Goal: Transaction & Acquisition: Purchase product/service

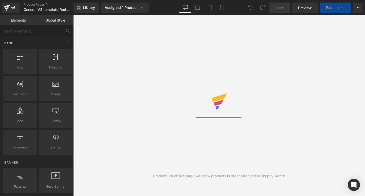
click at [141, 10] on icon at bounding box center [142, 7] width 5 height 5
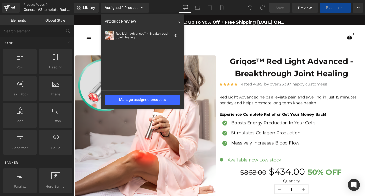
click at [234, 53] on div at bounding box center [219, 105] width 292 height 181
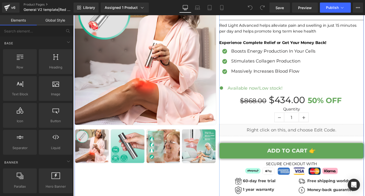
scroll to position [101, 0]
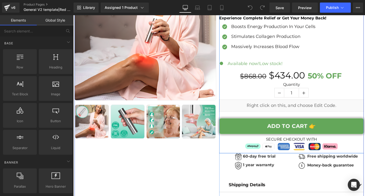
click at [253, 119] on div "Griqos™ Red Light Advanced - Breakthrough Joint Healing Text Block Icon Icon Ic…" at bounding box center [303, 57] width 152 height 203
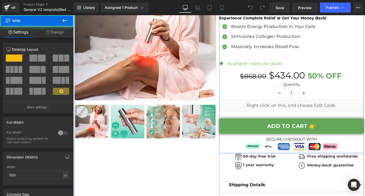
click at [253, 119] on div "Griqos™ Red Light Advanced - Breakthrough Joint Healing Text Block Icon Icon Ic…" at bounding box center [303, 57] width 152 height 203
click at [248, 118] on div "Griqos™ Red Light Advanced - Breakthrough Joint Healing Text Block Icon Icon Ic…" at bounding box center [303, 57] width 152 height 203
click at [253, 90] on label "Quantity" at bounding box center [303, 88] width 152 height 6
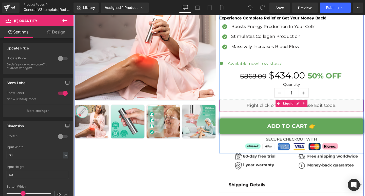
click at [238, 117] on div "Griqos™ Red Light Advanced - Breakthrough Joint Healing Text Block Icon Icon Ic…" at bounding box center [303, 57] width 152 height 203
